Goal: Task Accomplishment & Management: Use online tool/utility

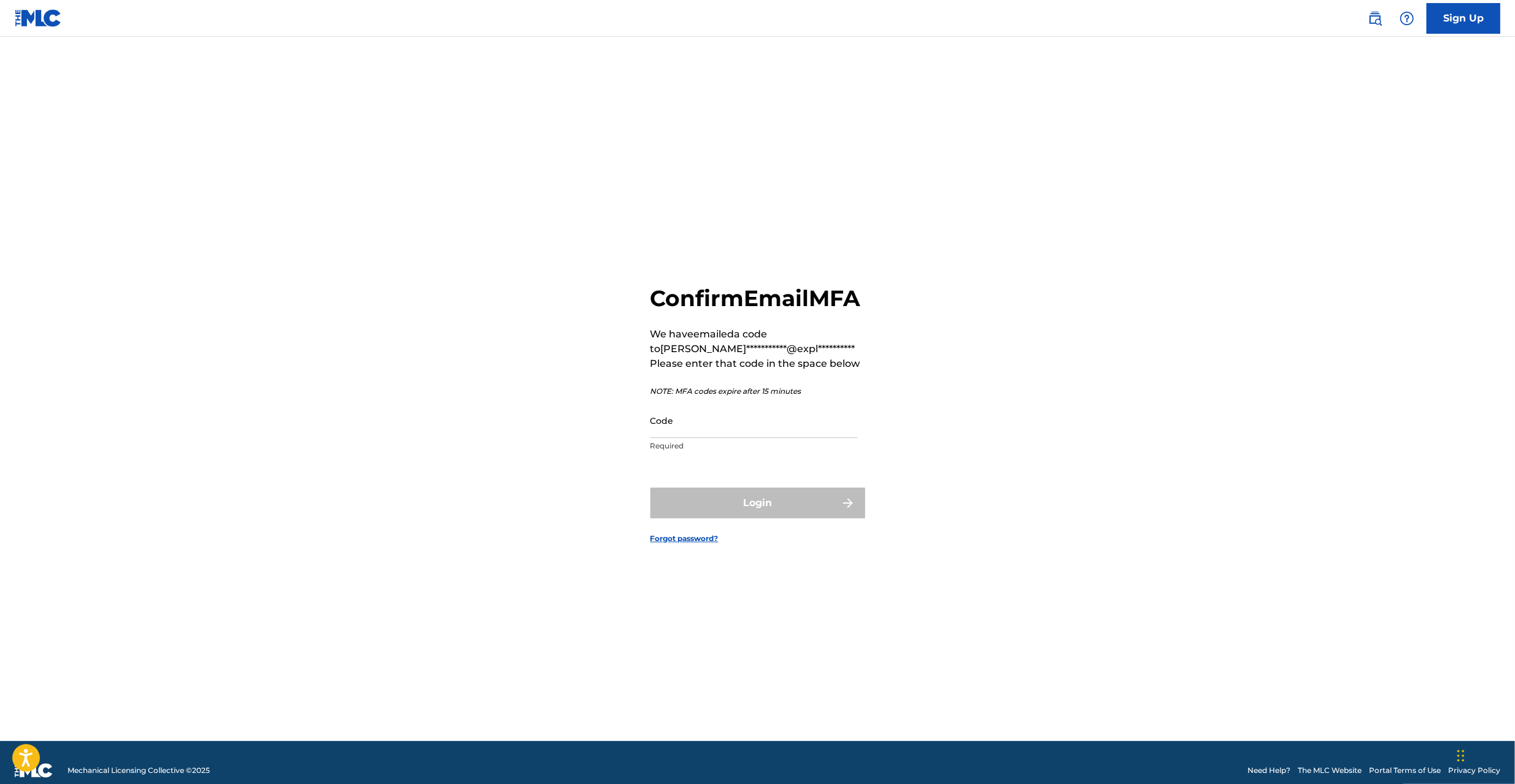
click at [1469, 11] on link "Sign Up" at bounding box center [1463, 18] width 74 height 31
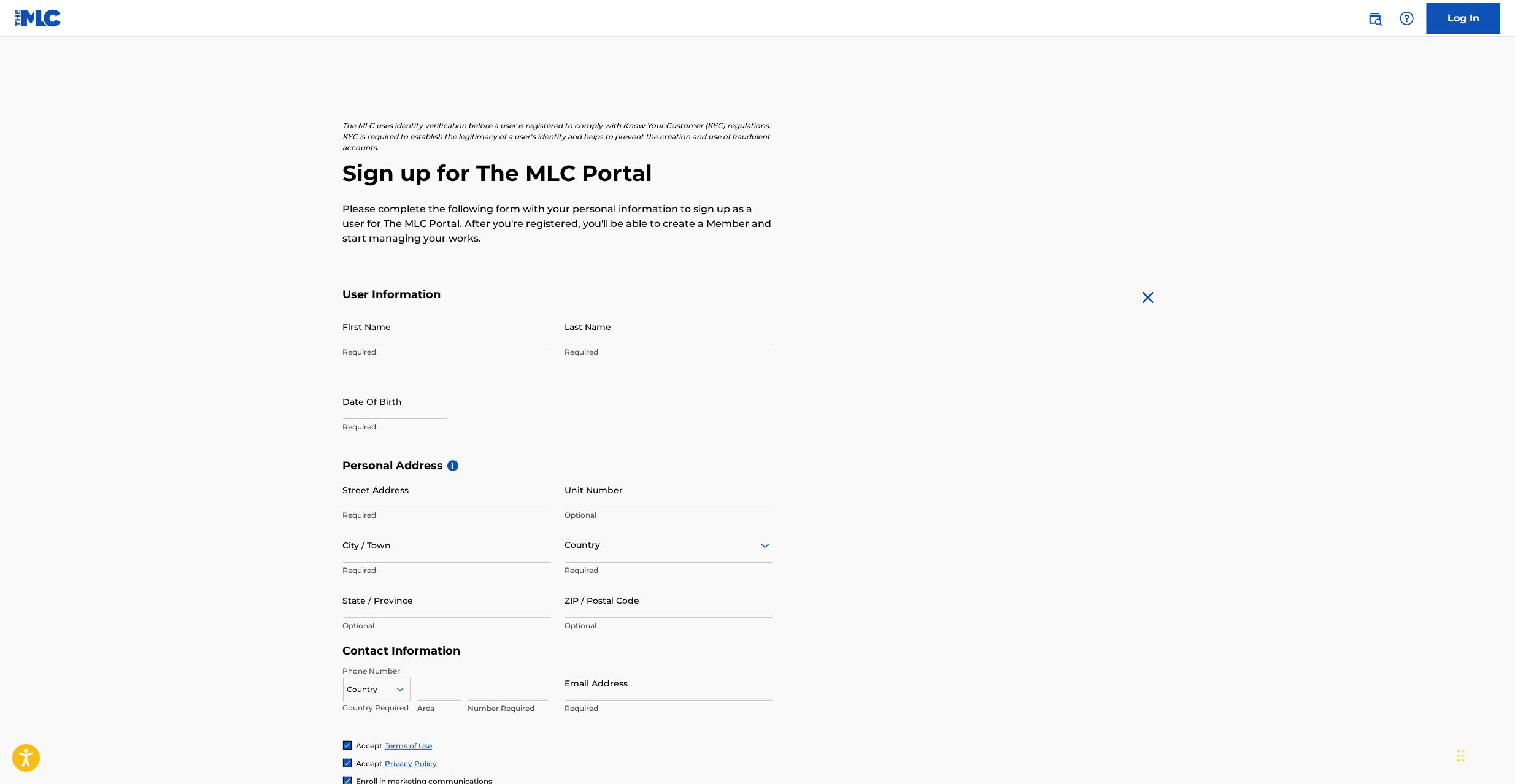
click at [1463, 16] on link "Log In" at bounding box center [1463, 18] width 74 height 31
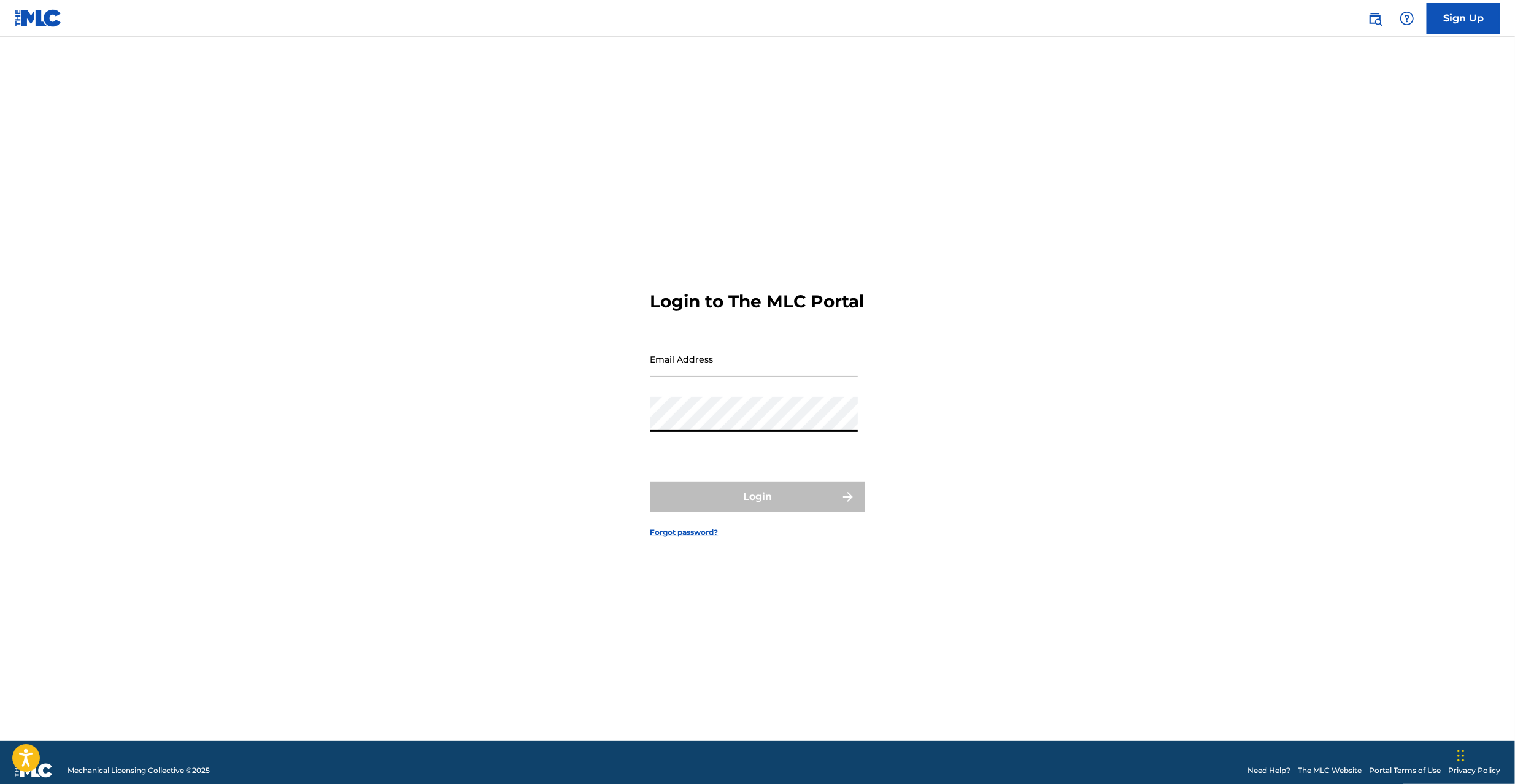
type input "[PERSON_NAME][EMAIL_ADDRESS][PERSON_NAME][DOMAIN_NAME]"
click at [753, 499] on button "Login" at bounding box center [758, 497] width 215 height 31
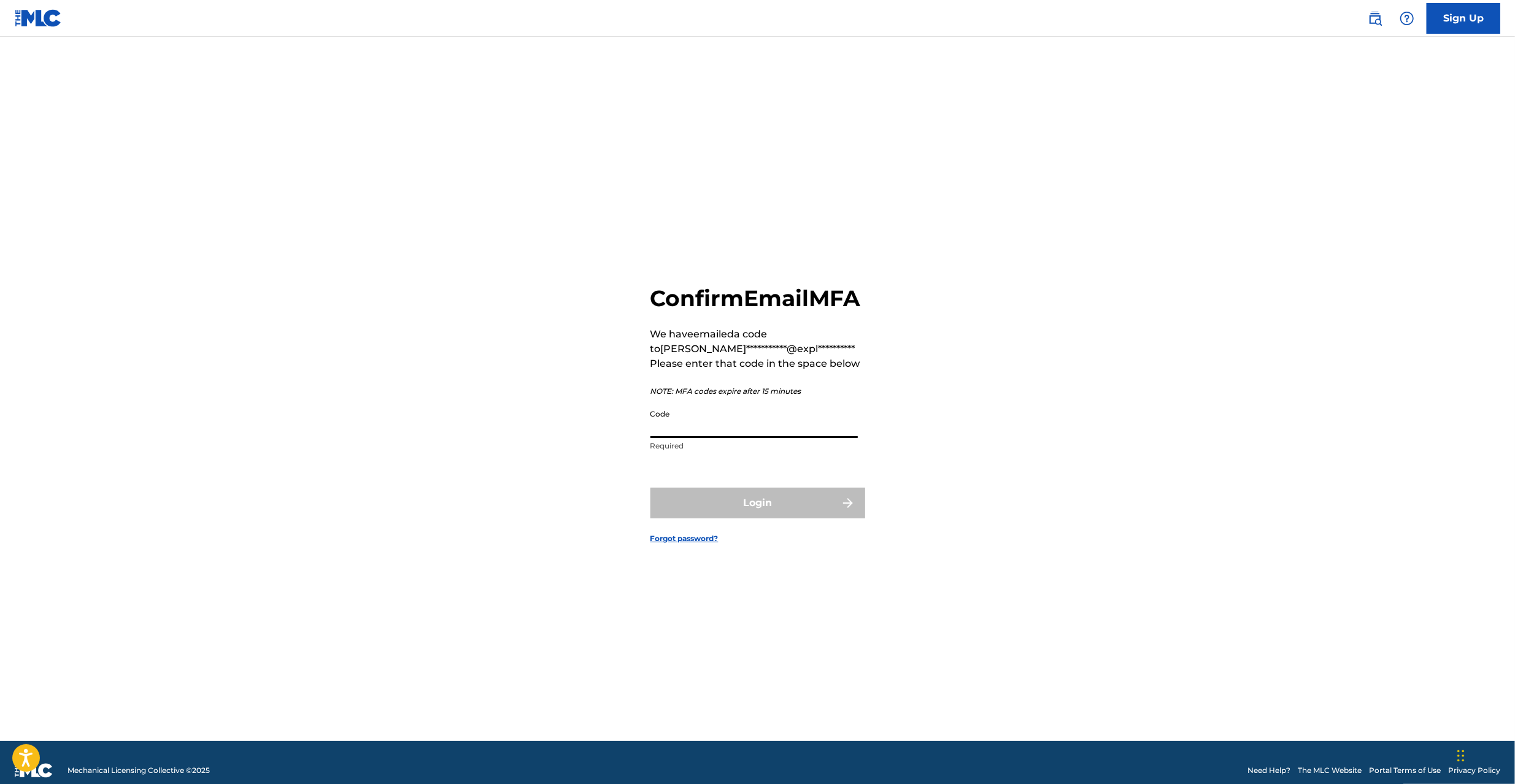
click at [747, 438] on input "Code" at bounding box center [754, 420] width 207 height 35
click at [1343, 276] on main "**********" at bounding box center [757, 388] width 1515 height 704
click at [787, 436] on input "Code" at bounding box center [754, 420] width 207 height 35
paste input "626150"
type input "626150"
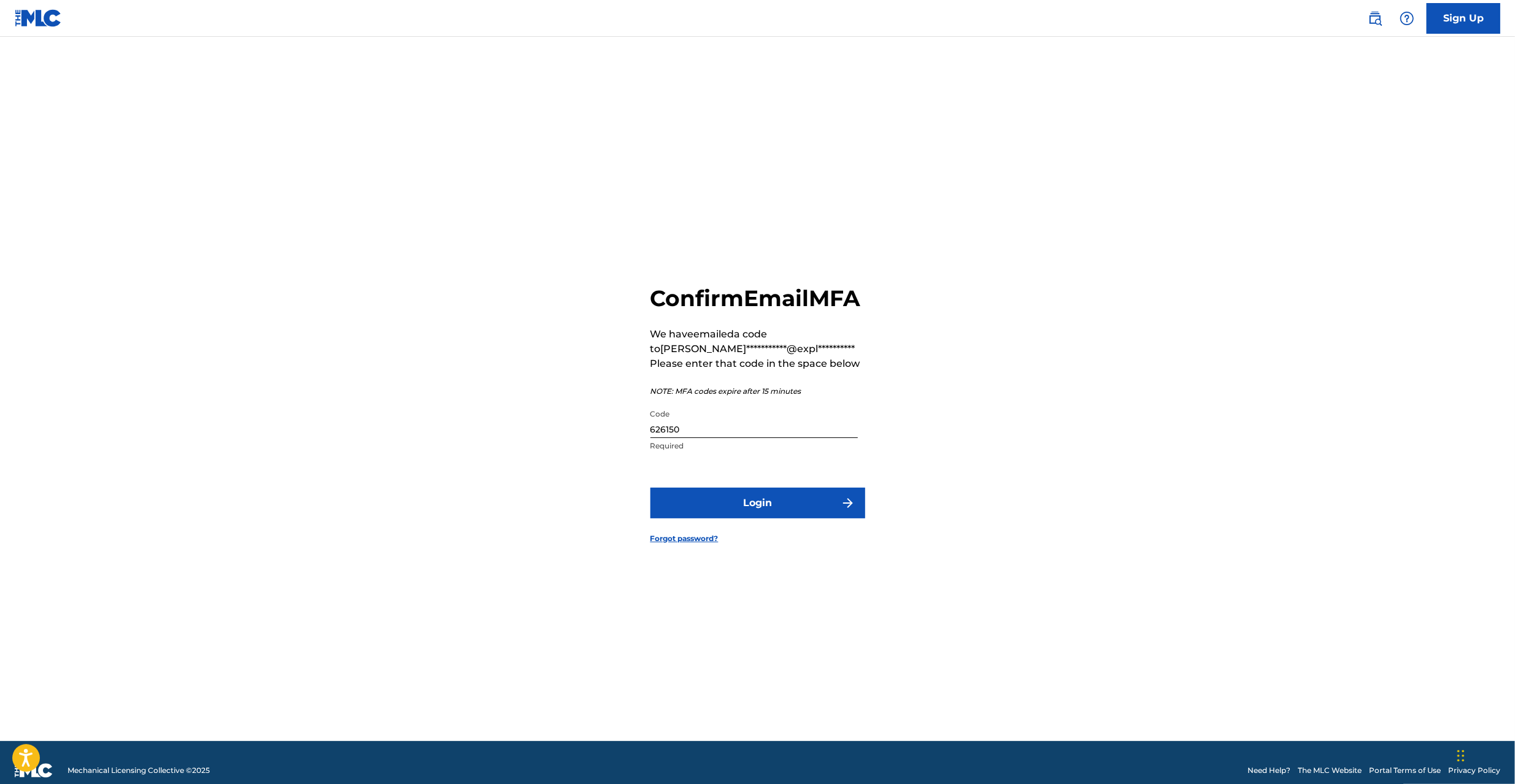
click at [772, 508] on button "Login" at bounding box center [758, 503] width 215 height 31
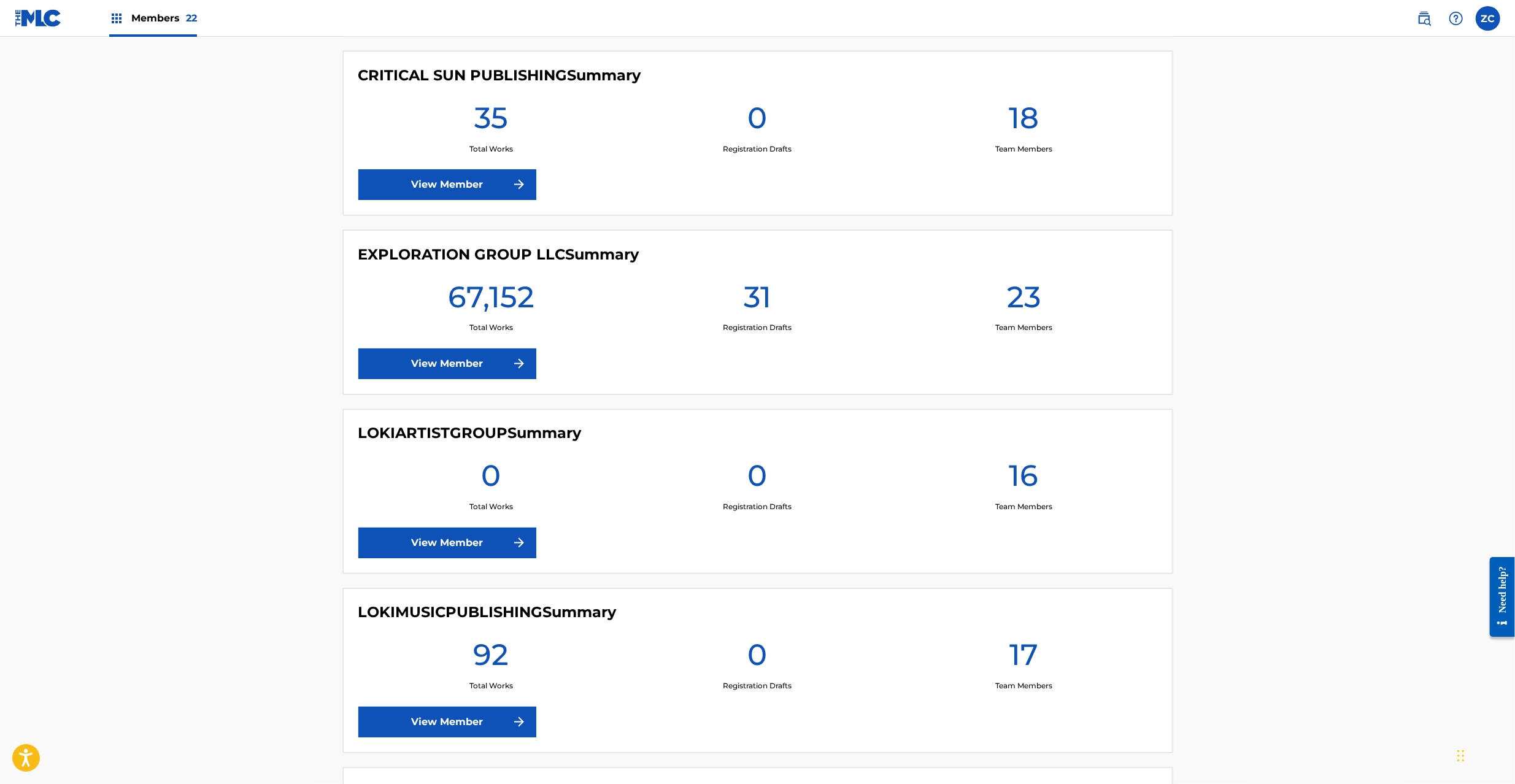
scroll to position [1963, 0]
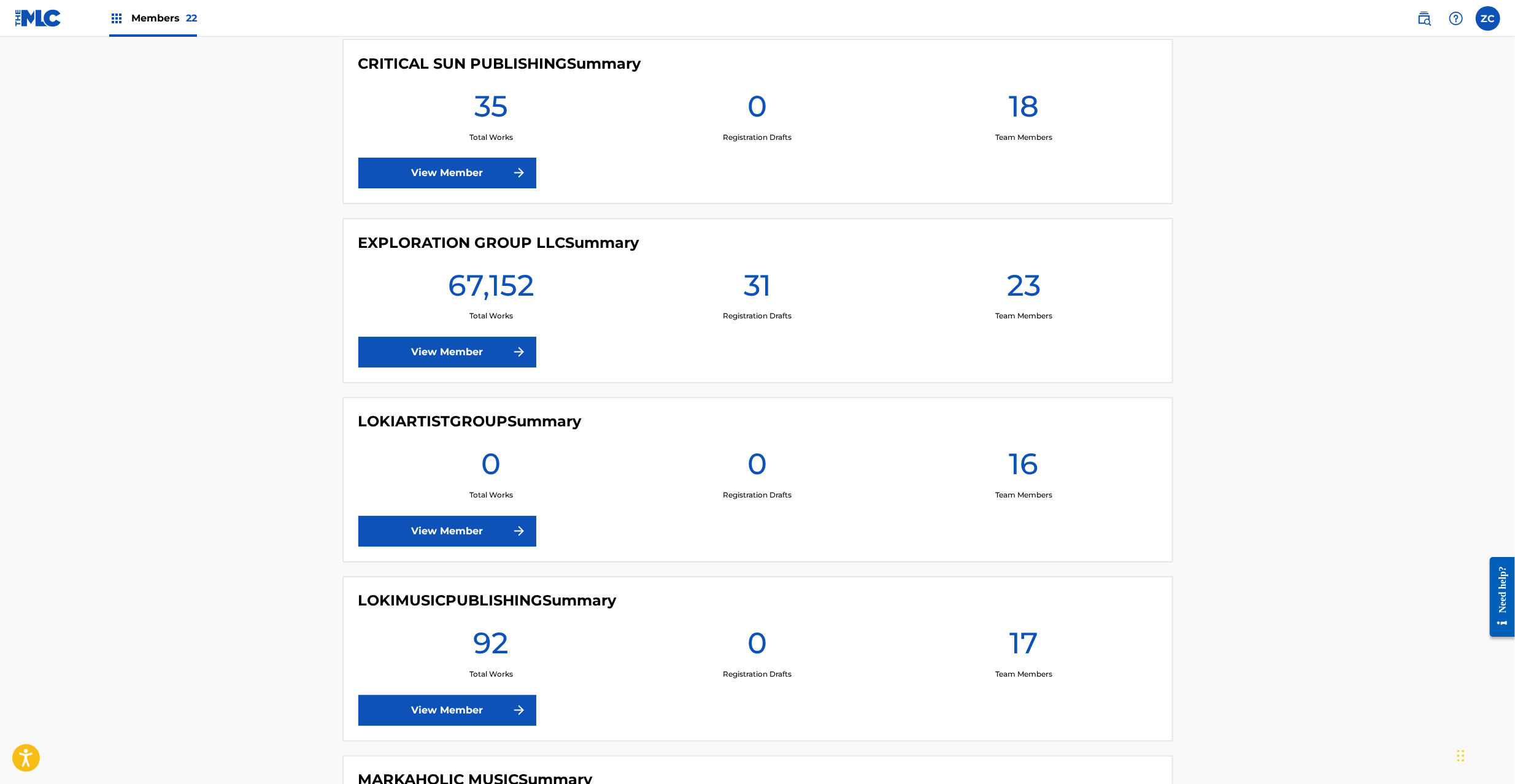
click at [457, 362] on link "View Member" at bounding box center [448, 352] width 178 height 31
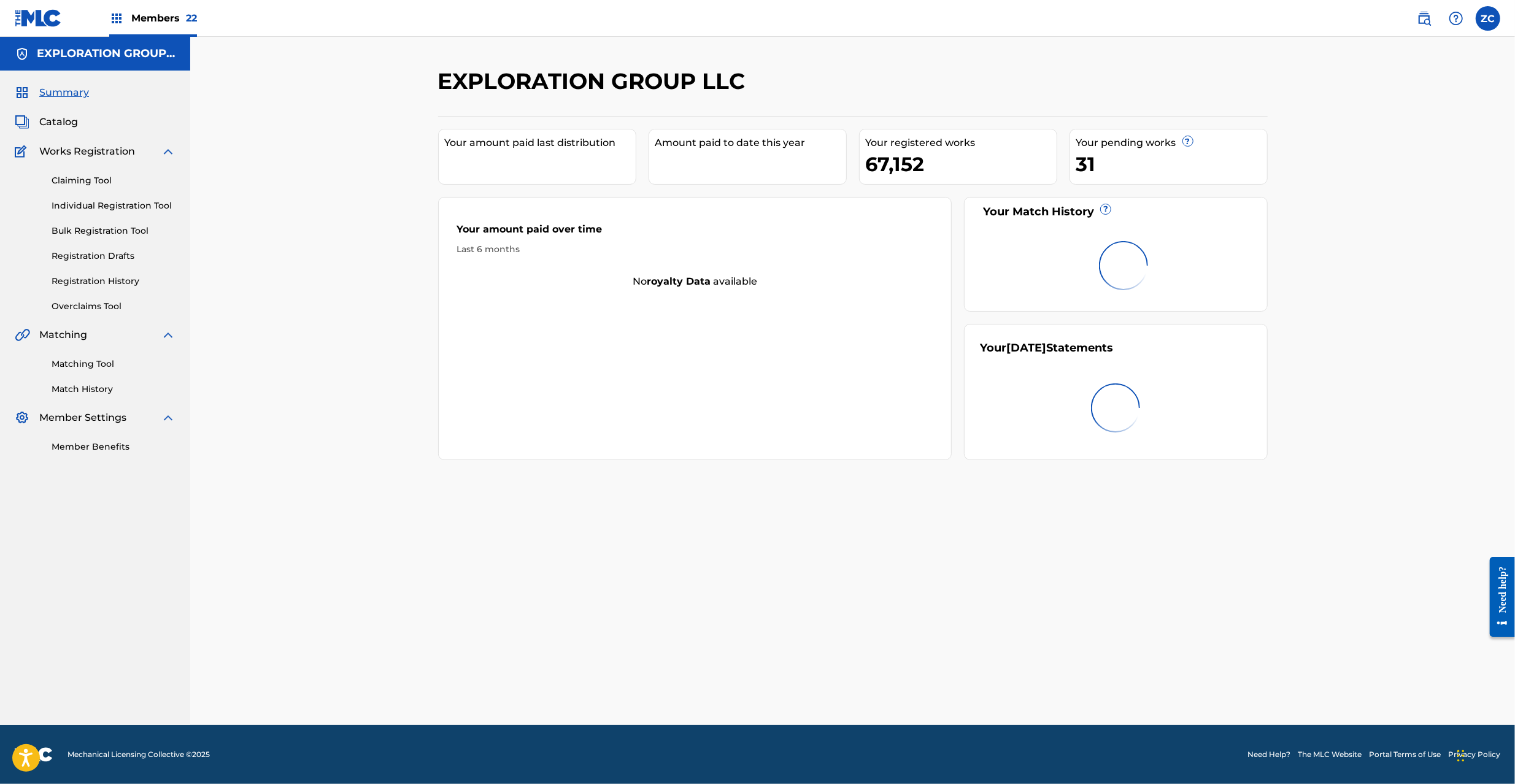
click at [53, 123] on span "Catalog" at bounding box center [58, 122] width 38 height 15
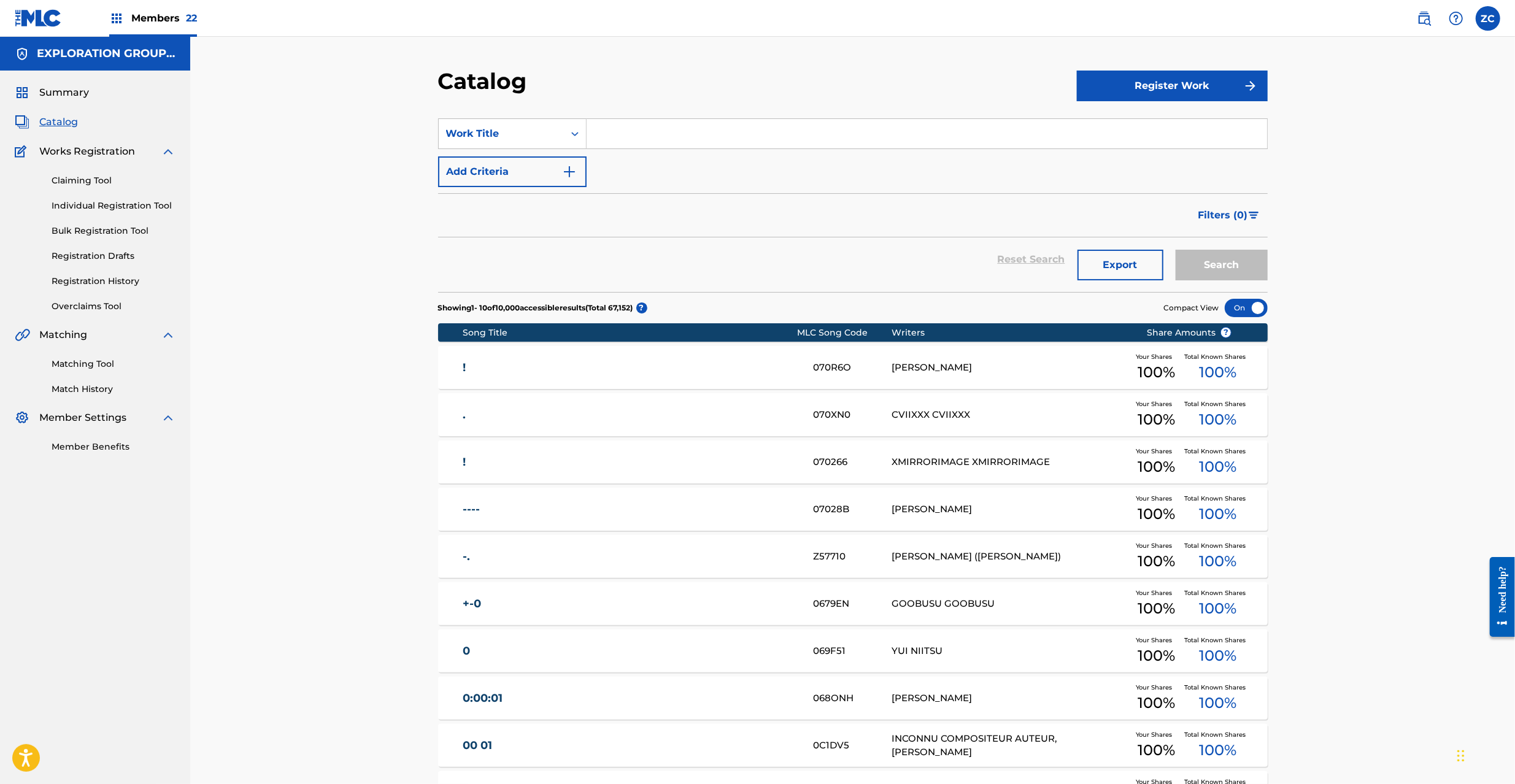
click at [91, 180] on link "Claiming Tool" at bounding box center [114, 181] width 124 height 13
